Goal: Information Seeking & Learning: Learn about a topic

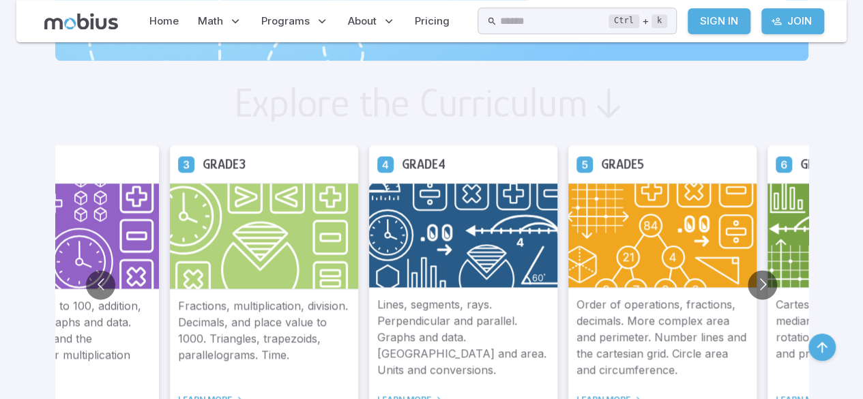
scroll to position [719, 0]
click at [758, 284] on button "Go to next slide" at bounding box center [761, 283] width 29 height 29
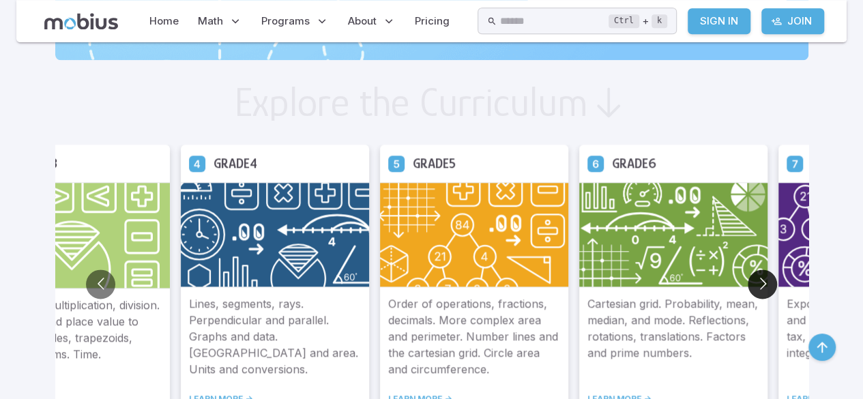
click at [758, 279] on button "Go to next slide" at bounding box center [761, 283] width 29 height 29
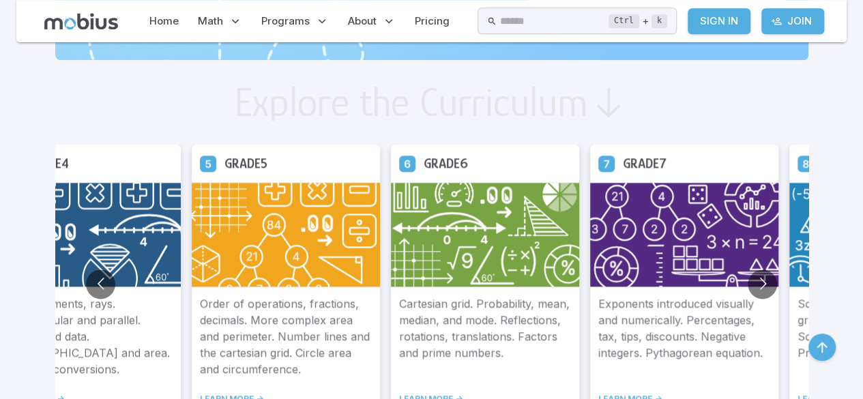
click at [637, 335] on p "Exponents introduced visually and numerically. Percentages, tax, tips, discount…" at bounding box center [684, 336] width 172 height 82
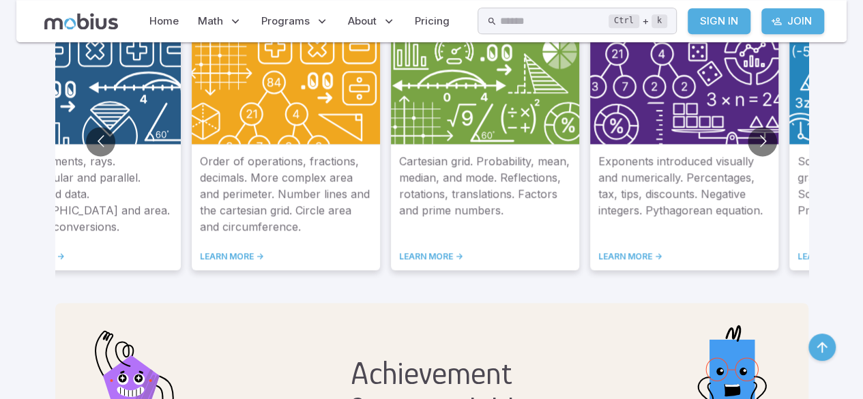
scroll to position [869, 0]
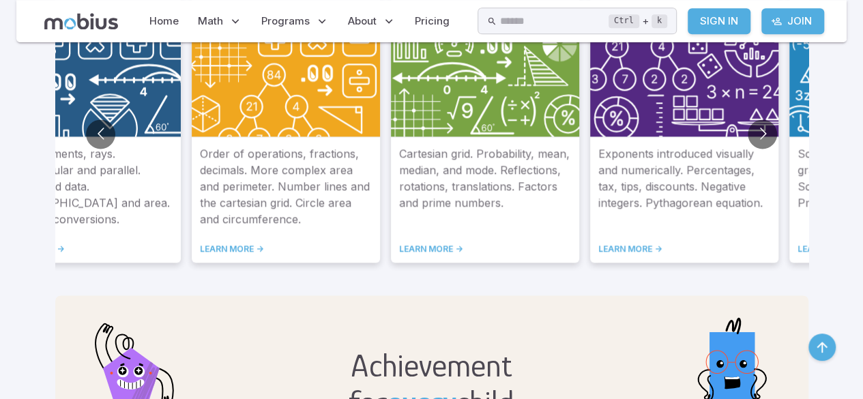
click at [636, 248] on link "LEARN MORE ->" at bounding box center [684, 248] width 172 height 11
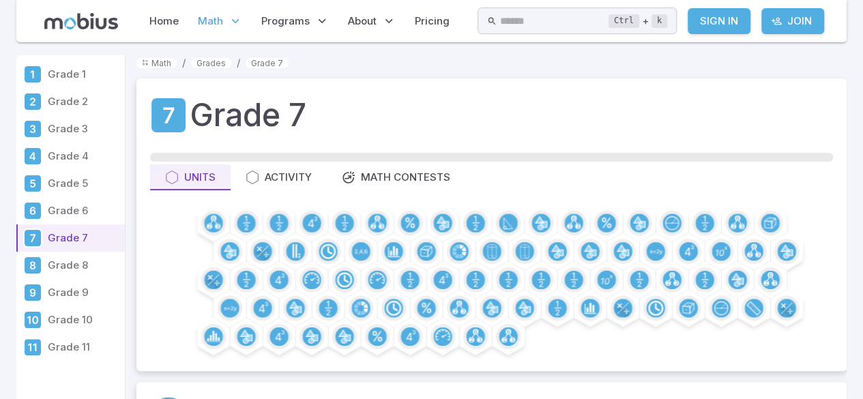
scroll to position [1, 0]
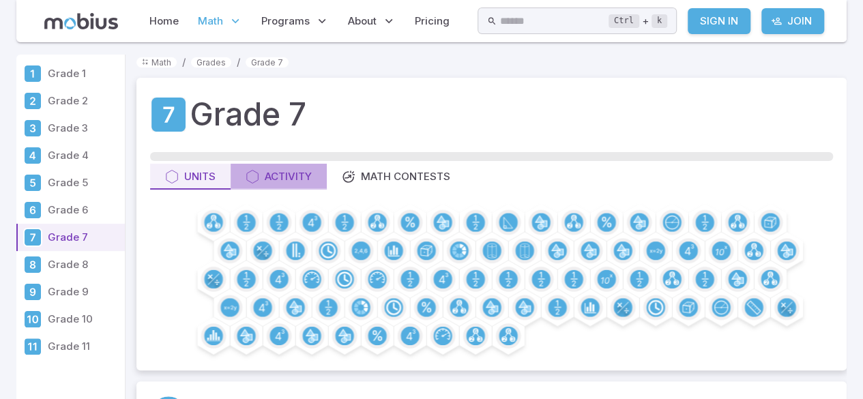
click at [271, 169] on div "Activity" at bounding box center [278, 176] width 66 height 15
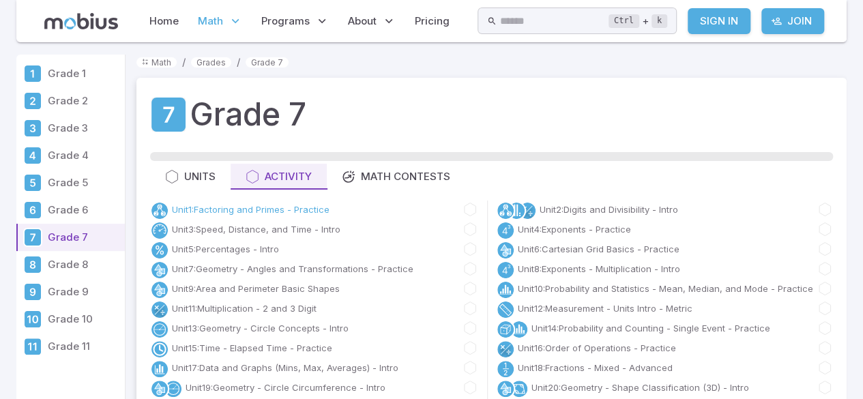
drag, startPoint x: 198, startPoint y: 212, endPoint x: 216, endPoint y: 207, distance: 18.4
click at [216, 207] on link "Unit 1 : Factoring and Primes - Practice" at bounding box center [251, 210] width 158 height 14
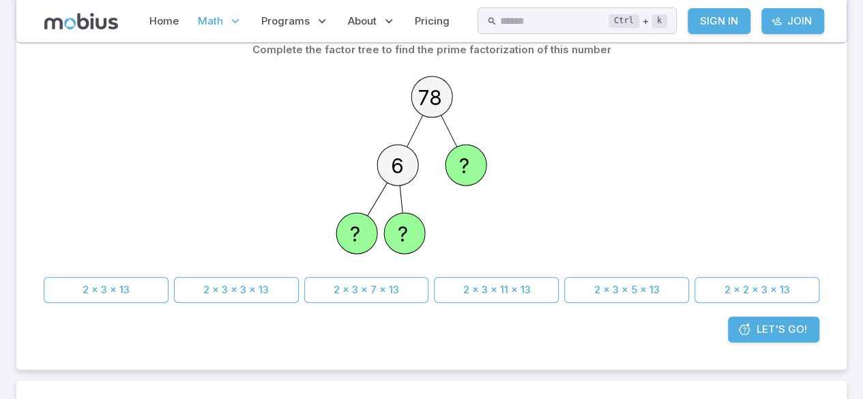
scroll to position [128, 0]
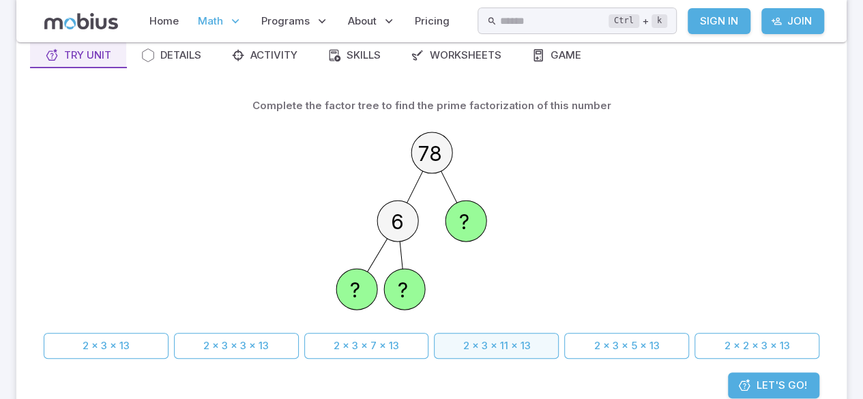
click at [466, 336] on button "2 x 3 x 11 x 13" at bounding box center [496, 346] width 125 height 26
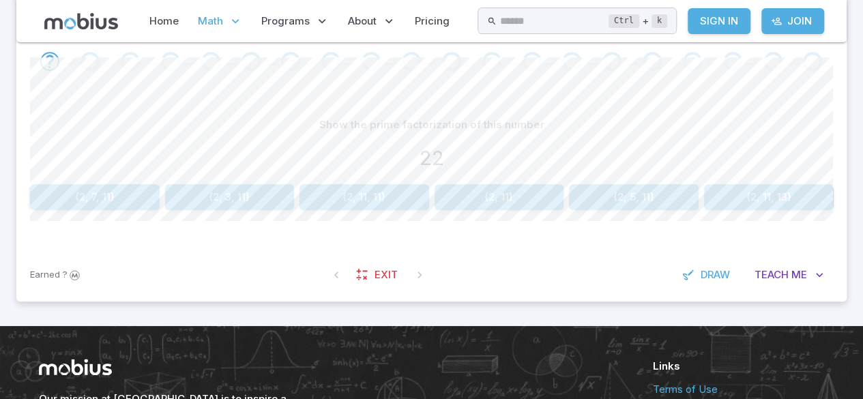
scroll to position [404, 0]
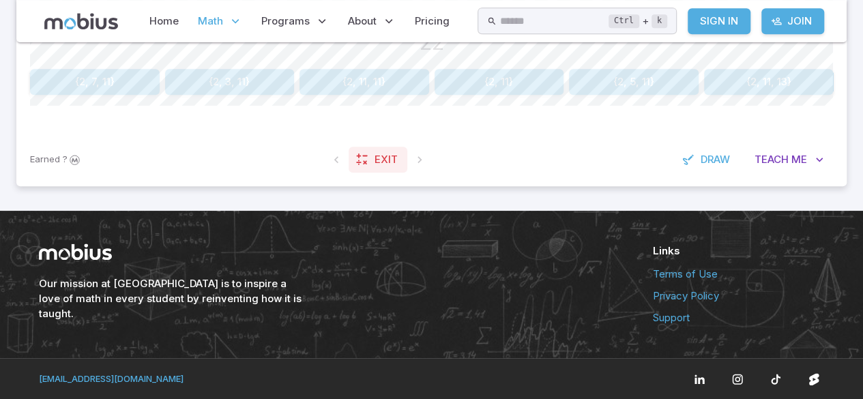
click at [370, 165] on link "Exit" at bounding box center [377, 160] width 59 height 26
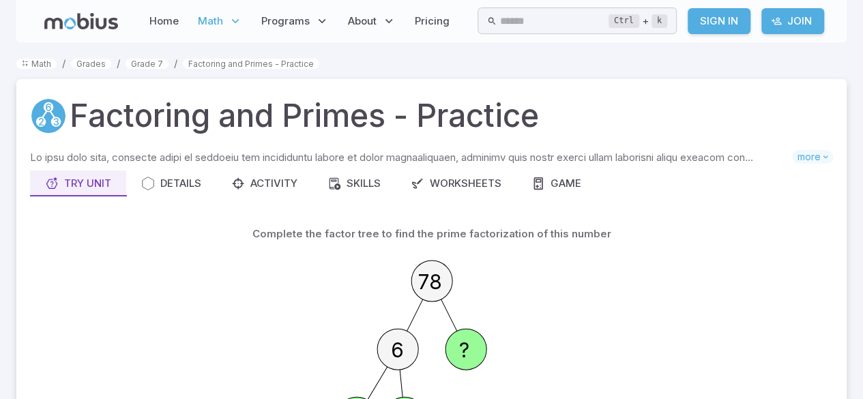
scroll to position [1, 0]
click at [454, 191] on button "Worksheets" at bounding box center [456, 183] width 121 height 26
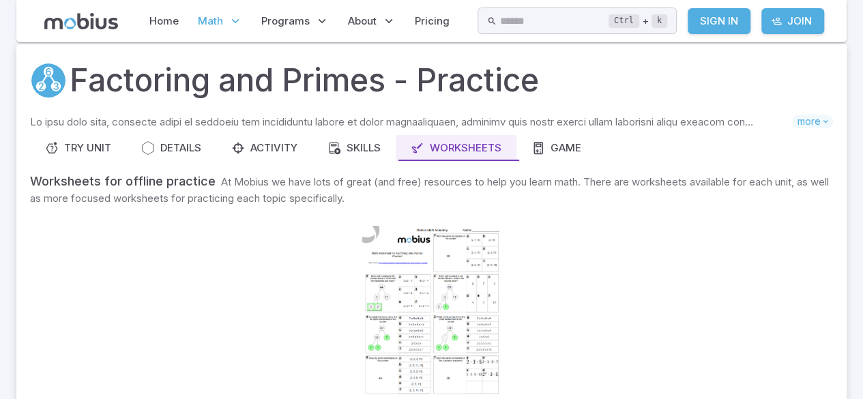
scroll to position [36, 0]
click at [63, 145] on div "Try Unit" at bounding box center [78, 147] width 66 height 15
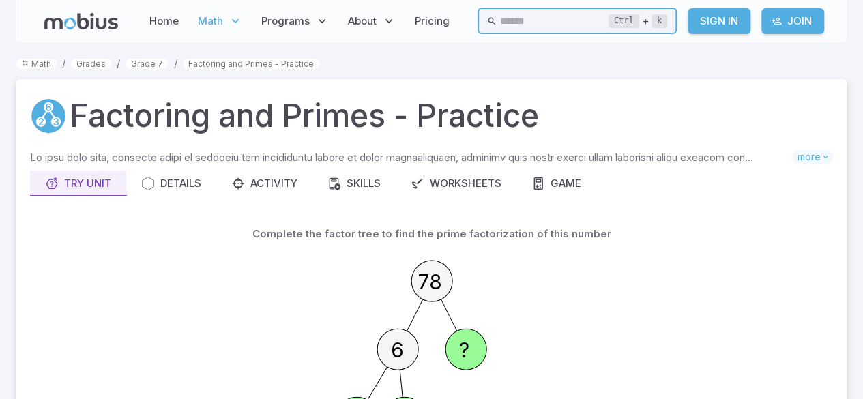
click at [516, 15] on input "text" at bounding box center [553, 21] width 109 height 27
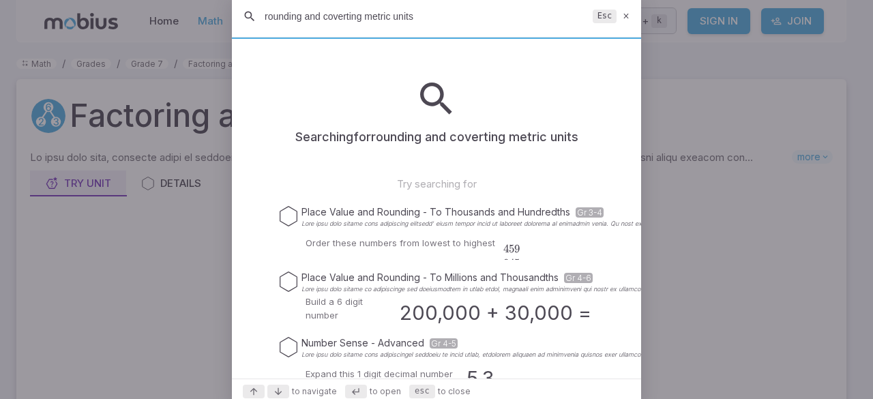
click at [320, 17] on input "rounding and coverting metric units" at bounding box center [426, 16] width 323 height 25
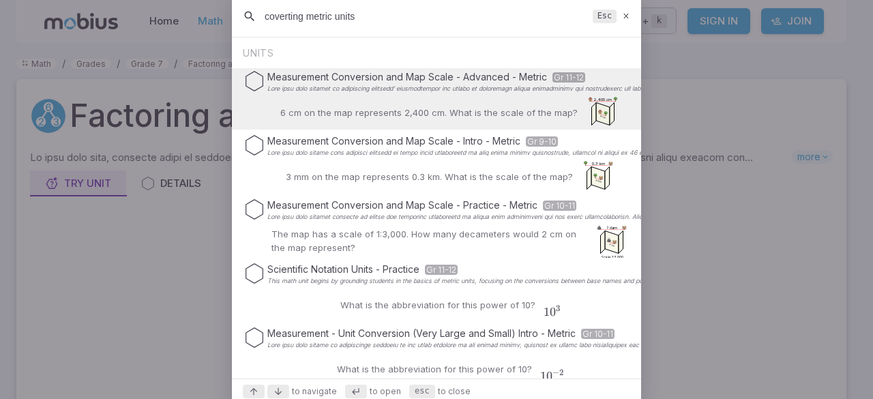
click at [372, 24] on input "coverting metric units" at bounding box center [426, 16] width 323 height 25
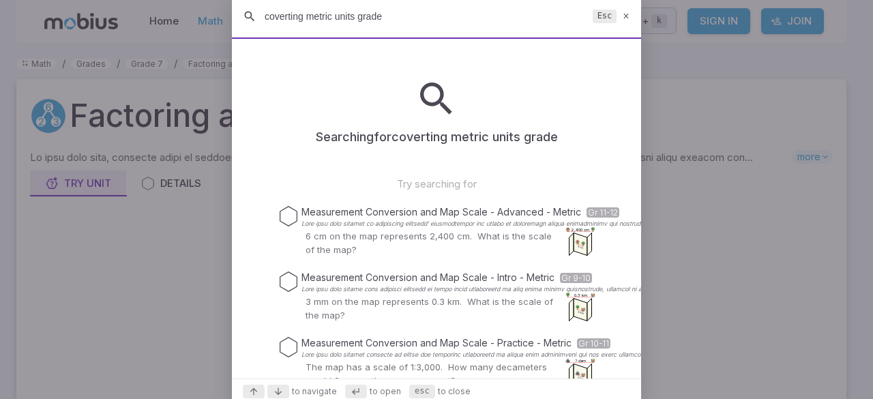
type input "coverting metric units grade 7"
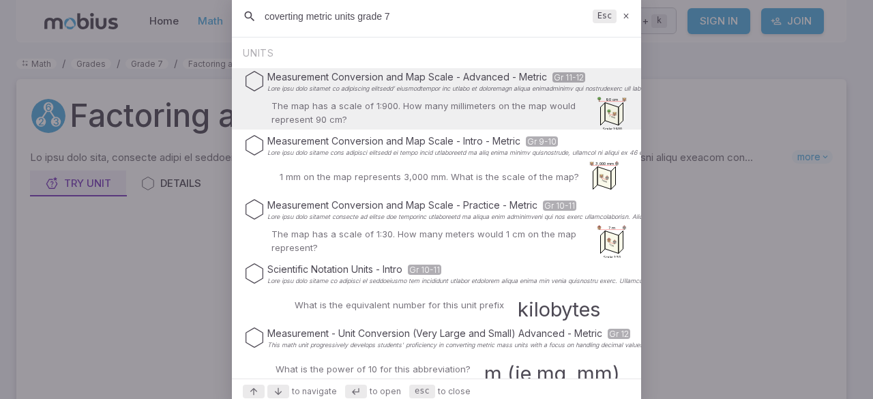
drag, startPoint x: 396, startPoint y: 20, endPoint x: 255, endPoint y: 33, distance: 141.1
click at [255, 33] on div "coverting metric units grade 7 Esc" at bounding box center [436, 17] width 409 height 42
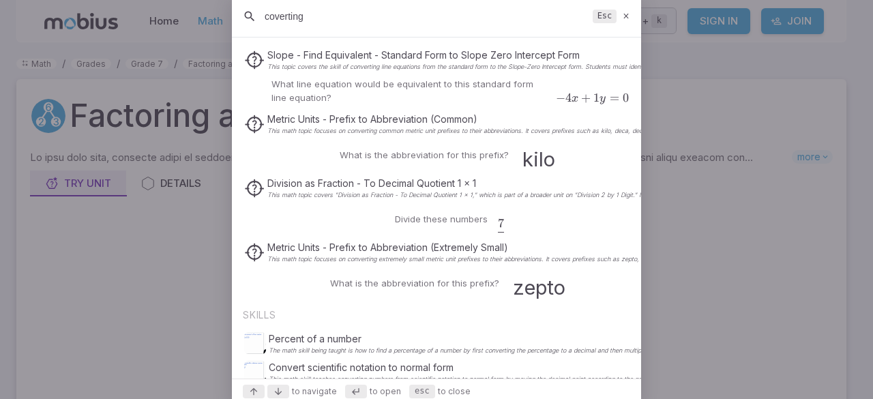
scroll to position [0, 0]
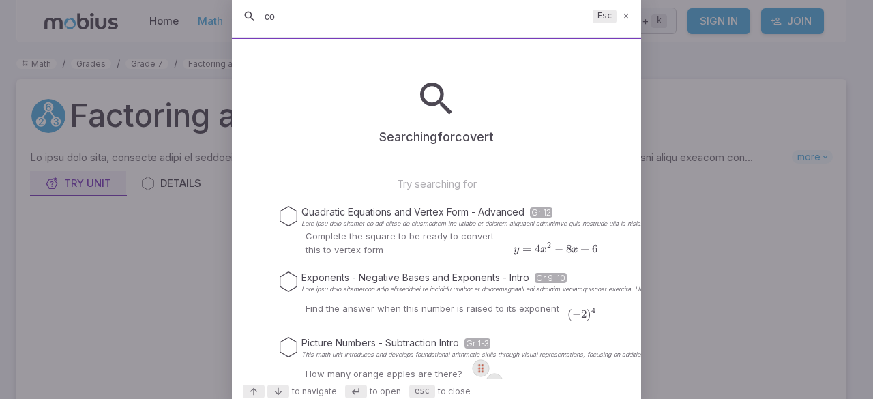
type input "c"
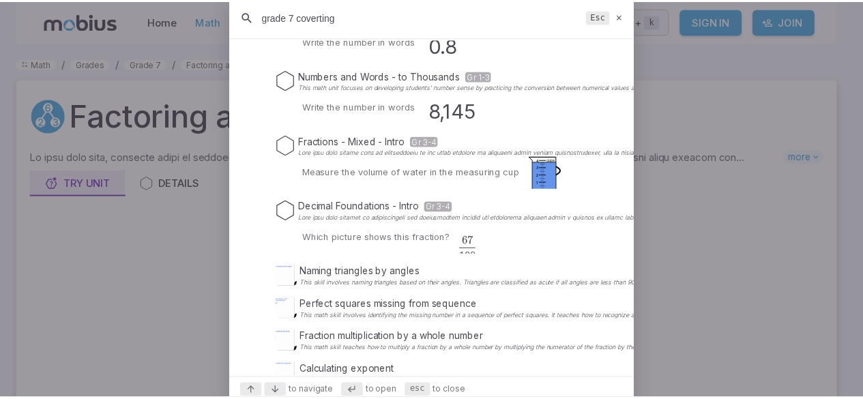
scroll to position [282, 0]
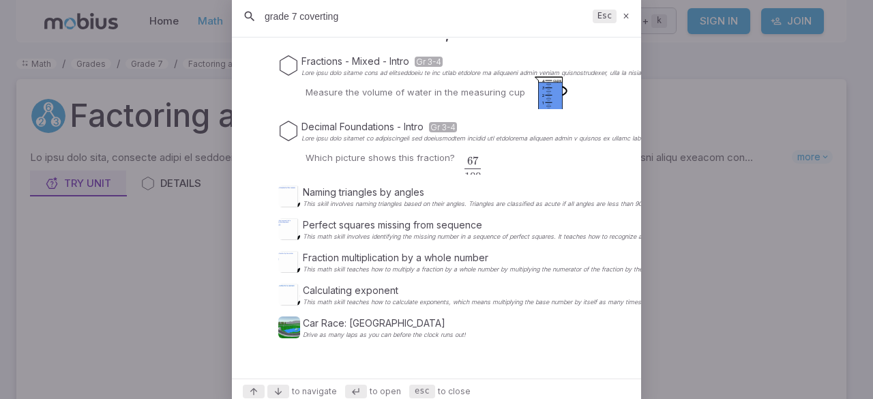
type input "grade 7 coverting"
click at [623, 12] on icon at bounding box center [626, 16] width 9 height 10
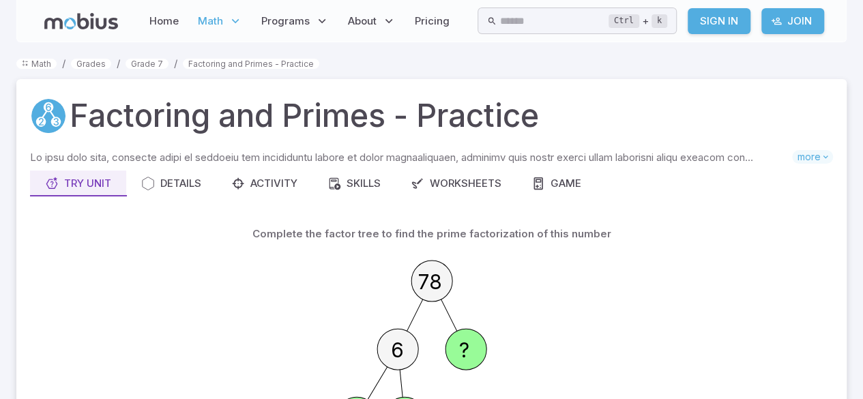
click at [623, 12] on div "Ctrl + k ​" at bounding box center [576, 21] width 199 height 27
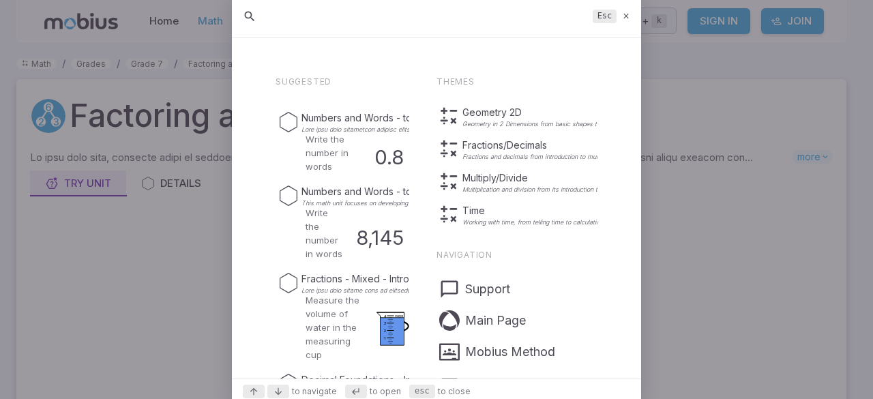
click at [623, 11] on icon at bounding box center [626, 16] width 9 height 10
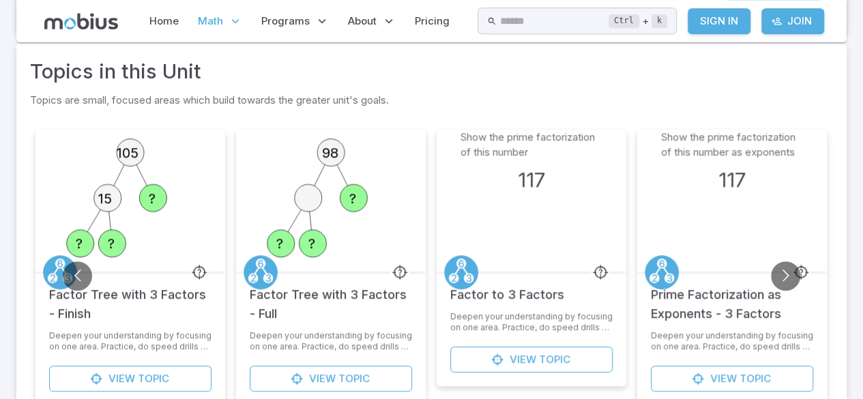
scroll to position [522, 0]
click at [440, 187] on div "Show the prime factorization of this number 117" at bounding box center [531, 200] width 190 height 142
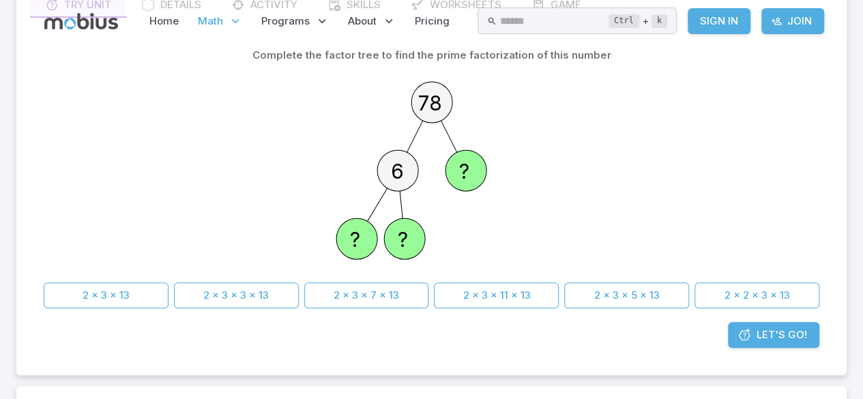
scroll to position [0, 0]
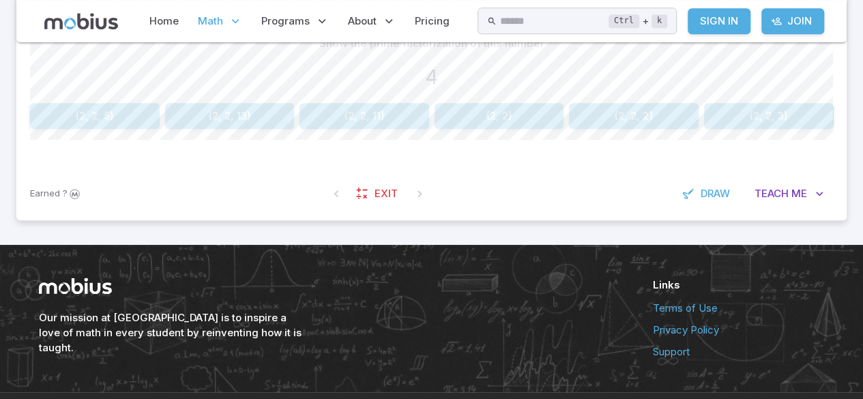
scroll to position [128, 0]
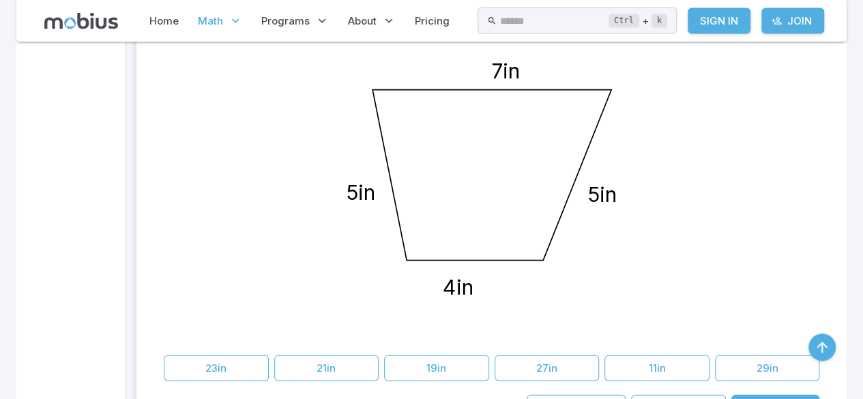
scroll to position [3930, 0]
